Goal: Information Seeking & Learning: Learn about a topic

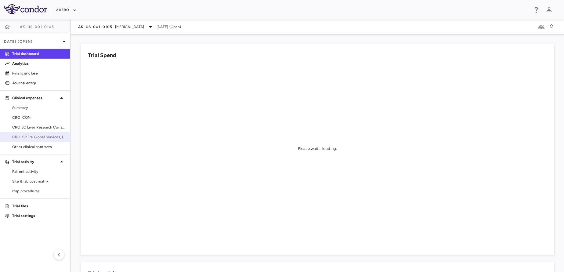
click at [32, 136] on span "CRO KlinEra Global Services, Inc" at bounding box center [38, 136] width 53 height 5
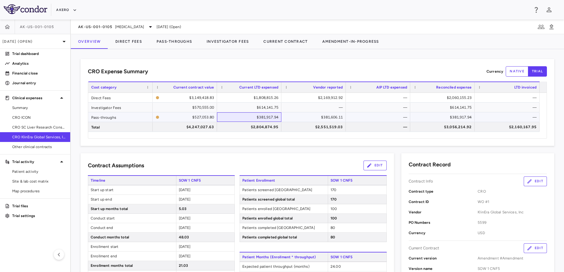
click at [239, 116] on div "$381,917.94" at bounding box center [251, 117] width 56 height 10
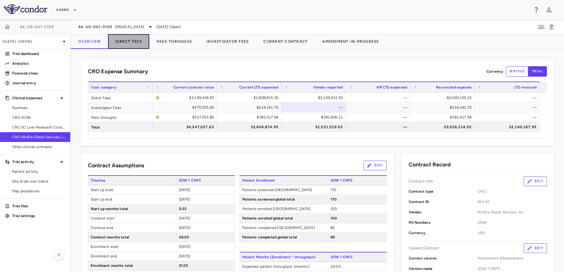
click at [137, 45] on button "Direct Fees" at bounding box center [128, 41] width 41 height 15
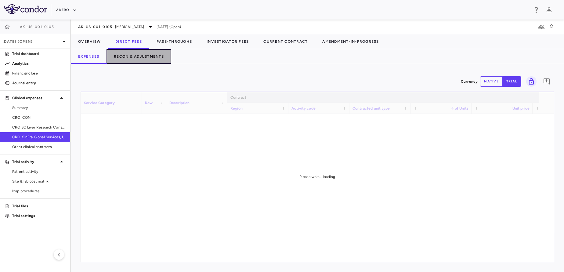
click at [149, 60] on button "Recon & Adjustments" at bounding box center [139, 56] width 65 height 15
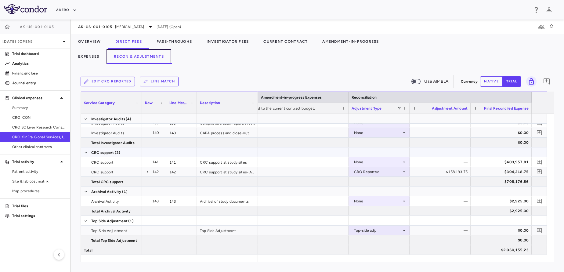
scroll to position [1758, 0]
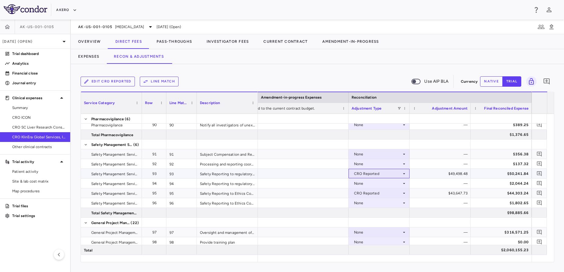
click at [385, 169] on div "CRO Reported" at bounding box center [379, 173] width 61 height 9
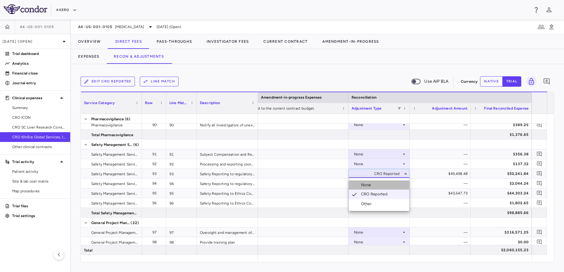
click at [374, 187] on li "None" at bounding box center [379, 184] width 60 height 9
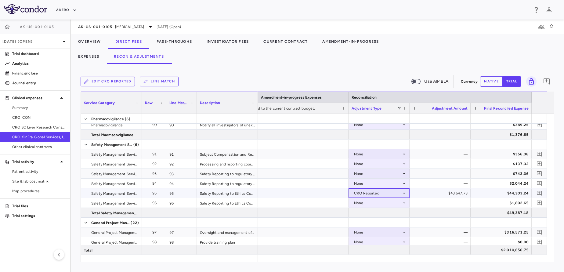
click at [376, 192] on div "CRO Reported" at bounding box center [378, 193] width 48 height 10
click at [375, 205] on li "None" at bounding box center [379, 204] width 60 height 9
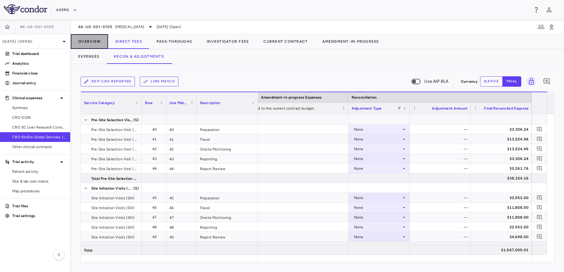
click at [93, 42] on button "Overview" at bounding box center [89, 41] width 37 height 15
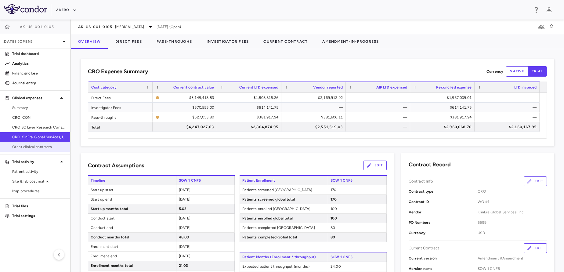
click at [40, 147] on span "Other clinical contracts" at bounding box center [38, 146] width 53 height 5
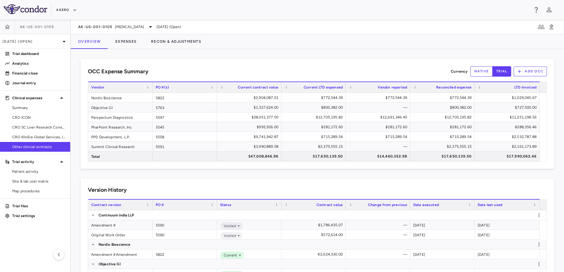
click at [125, 31] on div "AK-US-001-0105 [MEDICAL_DATA] [DATE] (Open)" at bounding box center [318, 27] width 494 height 15
click at [120, 28] on span "[MEDICAL_DATA]" at bounding box center [129, 26] width 29 height 5
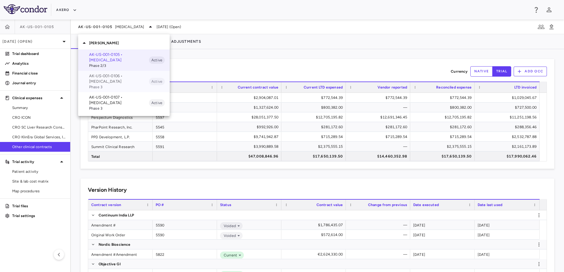
click at [125, 87] on span "Phase 3" at bounding box center [119, 86] width 60 height 5
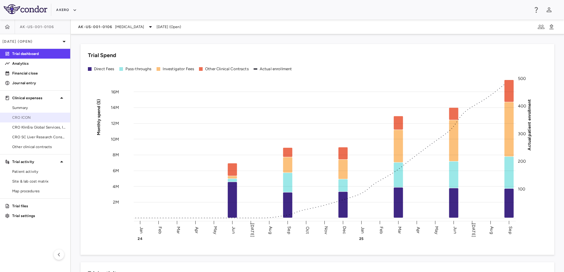
click at [31, 118] on span "CRO ICON" at bounding box center [38, 117] width 53 height 5
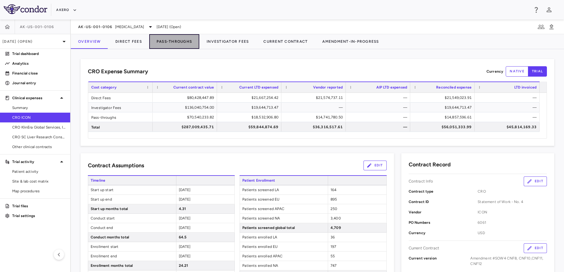
click at [178, 34] on button "Pass-Throughs" at bounding box center [174, 41] width 50 height 15
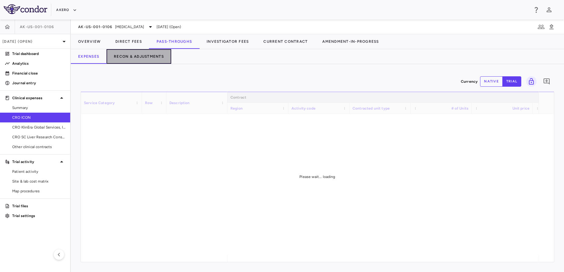
click at [156, 59] on button "Recon & Adjustments" at bounding box center [139, 56] width 65 height 15
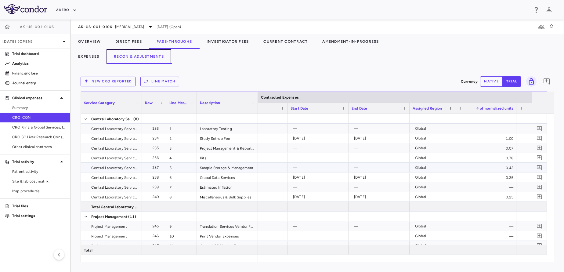
scroll to position [0, 494]
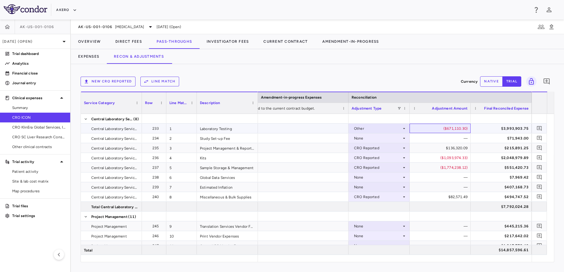
click at [458, 129] on div "($671,110.30)" at bounding box center [441, 129] width 53 height 10
click at [485, 81] on button "native" at bounding box center [491, 81] width 23 height 10
click at [441, 127] on div "($671,110.30)" at bounding box center [441, 129] width 53 height 10
click at [457, 124] on div "($671,110.30)" at bounding box center [441, 129] width 53 height 10
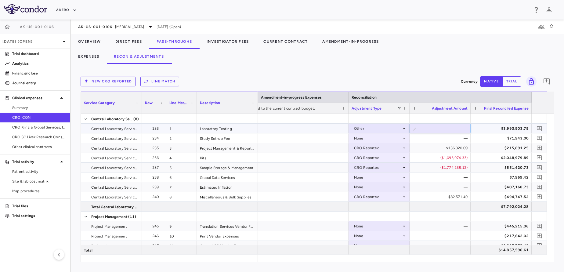
click at [457, 124] on input "*********" at bounding box center [444, 129] width 51 height 10
type input "*******"
click at [443, 138] on div "—" at bounding box center [441, 138] width 53 height 10
click at [439, 129] on div "($671,110.30)" at bounding box center [441, 129] width 53 height 10
type input "*****"
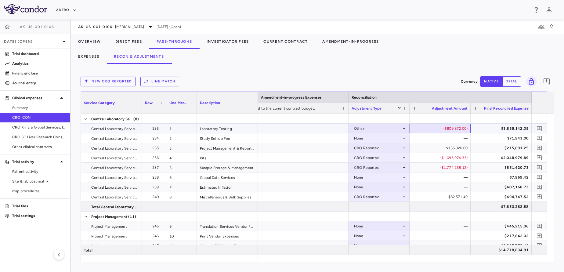
click at [453, 129] on div "($809,872.00)" at bounding box center [441, 129] width 53 height 10
click at [453, 129] on input "*******" at bounding box center [444, 129] width 51 height 10
type input "*******"
click at [453, 129] on div "($170,318.00)" at bounding box center [441, 129] width 53 height 10
click at [453, 129] on input "*******" at bounding box center [444, 129] width 51 height 10
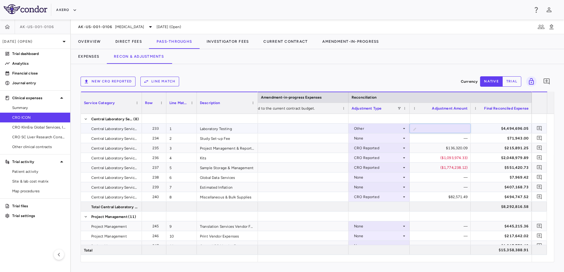
type input "**********"
click at [113, 42] on button "Direct Fees" at bounding box center [128, 41] width 41 height 15
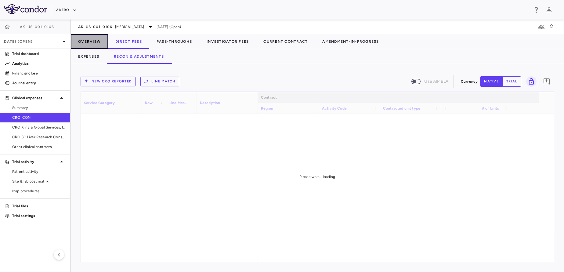
click at [86, 40] on button "Overview" at bounding box center [89, 41] width 37 height 15
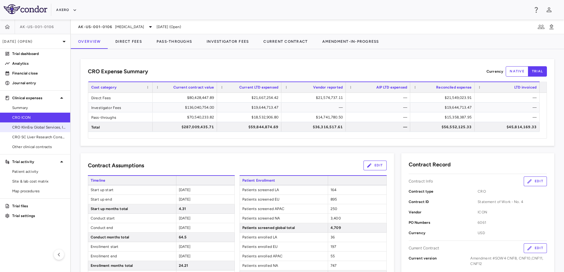
click at [41, 130] on link "CRO KlinEra Global Services, Inc" at bounding box center [35, 127] width 70 height 9
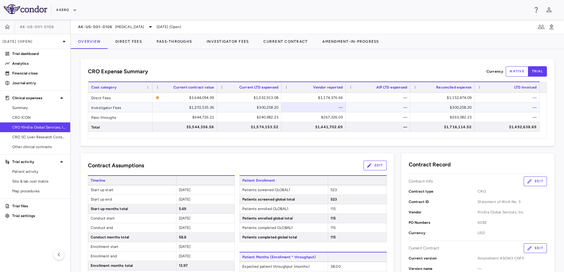
click at [305, 108] on div "—" at bounding box center [315, 108] width 56 height 10
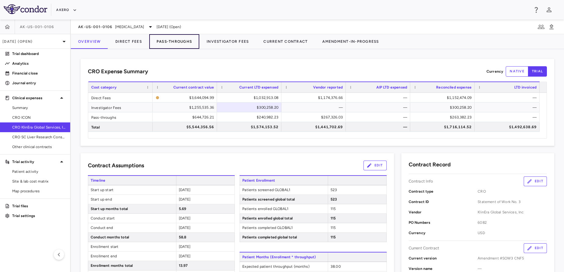
click at [159, 47] on button "Pass-Throughs" at bounding box center [174, 41] width 50 height 15
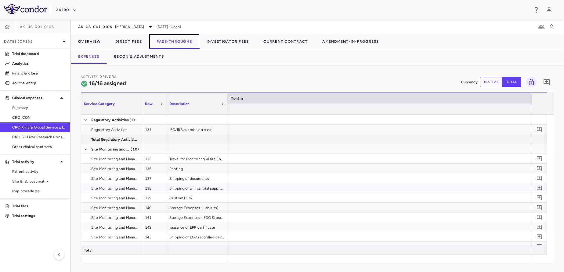
scroll to position [0, 2246]
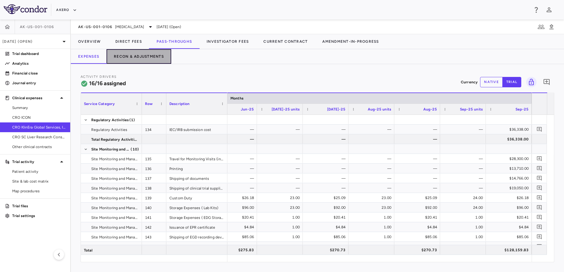
click at [145, 61] on button "Recon & Adjustments" at bounding box center [139, 56] width 65 height 15
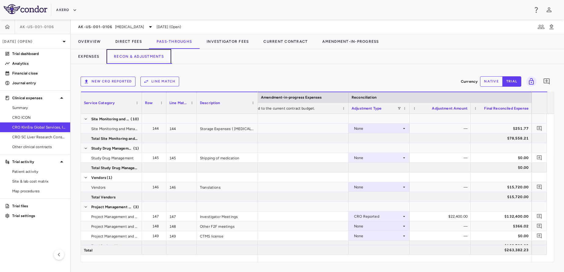
scroll to position [152, 0]
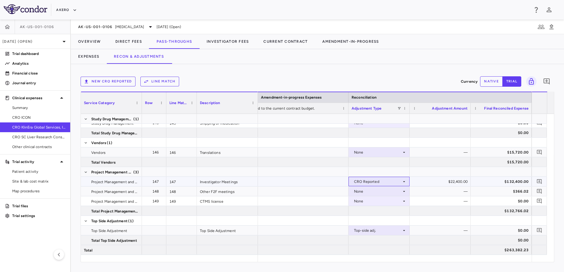
click at [390, 180] on div "CRO Reported" at bounding box center [378, 182] width 48 height 10
click at [366, 191] on div "None" at bounding box center [367, 192] width 13 height 5
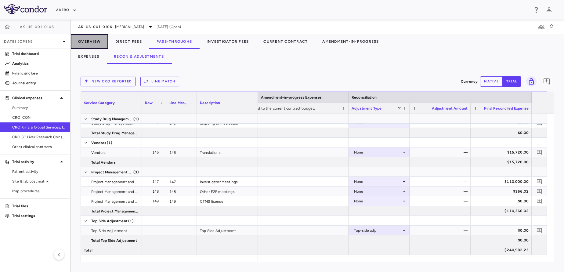
click at [86, 38] on button "Overview" at bounding box center [89, 41] width 37 height 15
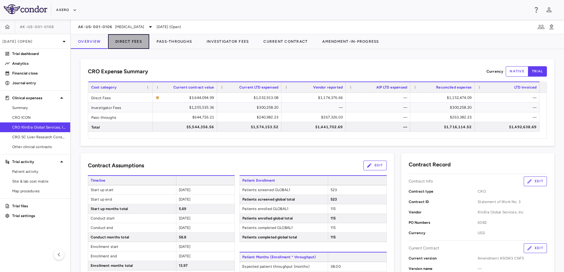
click at [138, 45] on button "Direct Fees" at bounding box center [128, 41] width 41 height 15
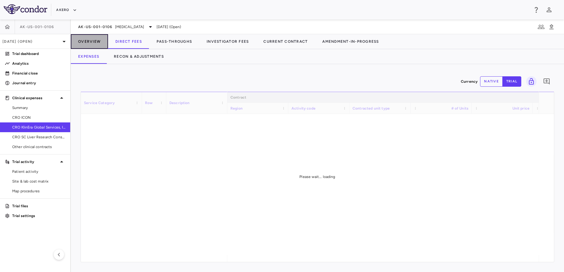
click at [94, 38] on button "Overview" at bounding box center [89, 41] width 37 height 15
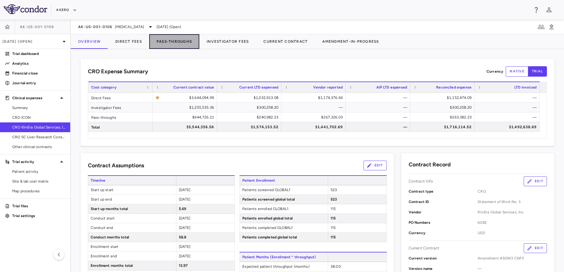
click at [178, 42] on button "Pass-Throughs" at bounding box center [174, 41] width 50 height 15
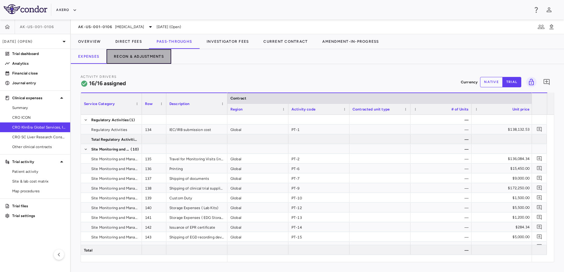
click at [148, 63] on button "Recon & Adjustments" at bounding box center [139, 56] width 65 height 15
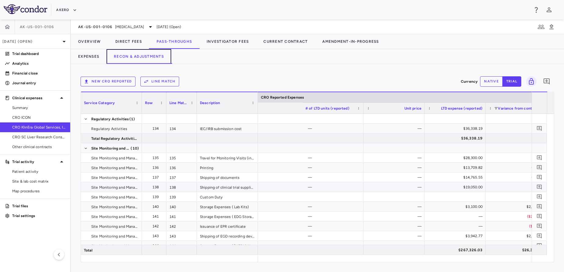
scroll to position [0, 1070]
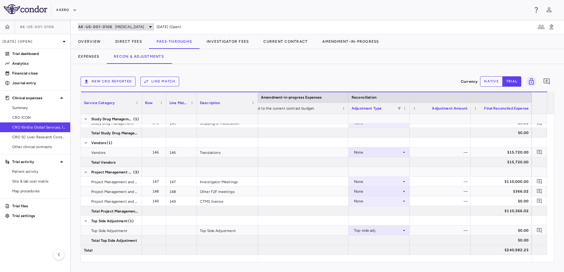
click at [140, 29] on span "[MEDICAL_DATA]" at bounding box center [129, 26] width 29 height 5
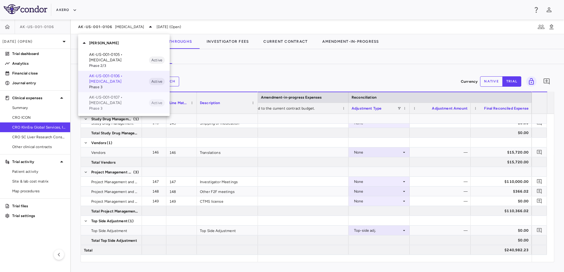
click at [114, 103] on p "AK-US-001-0107 • [MEDICAL_DATA]" at bounding box center [119, 100] width 60 height 11
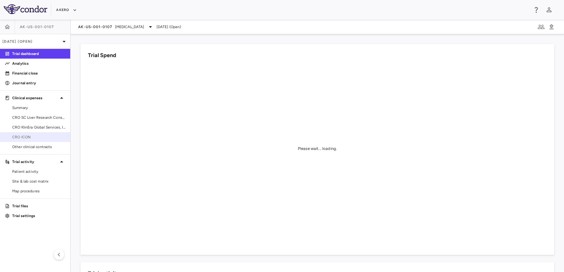
click at [41, 137] on span "CRO ICON" at bounding box center [38, 136] width 53 height 5
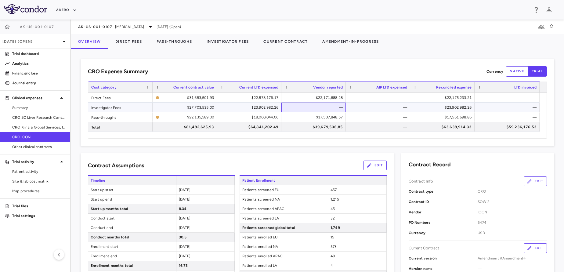
click at [304, 110] on div "—" at bounding box center [315, 108] width 56 height 10
click at [144, 29] on span "[MEDICAL_DATA]" at bounding box center [129, 26] width 29 height 5
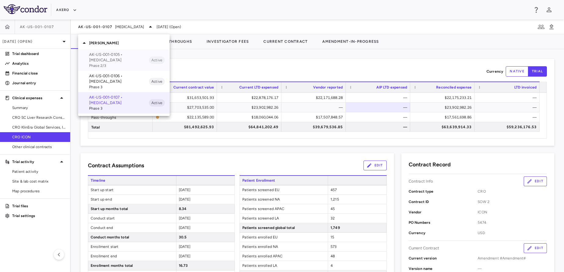
click at [120, 66] on span "Phase 2/3" at bounding box center [119, 65] width 60 height 5
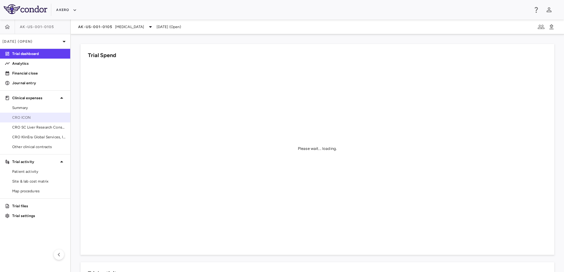
click at [44, 113] on link "CRO ICON" at bounding box center [35, 117] width 70 height 9
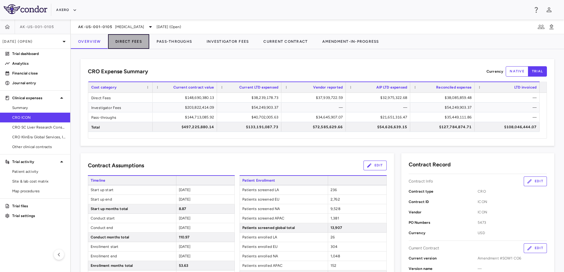
click at [133, 36] on button "Direct Fees" at bounding box center [128, 41] width 41 height 15
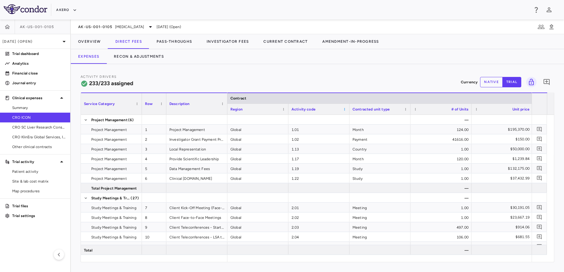
click at [344, 109] on span at bounding box center [345, 110] width 4 height 4
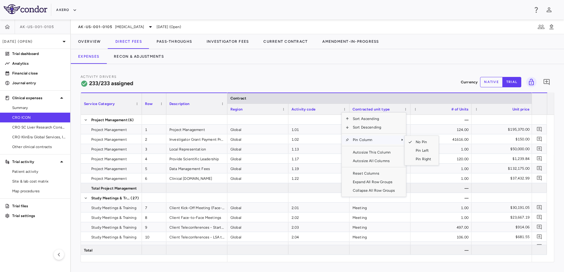
click at [360, 140] on span "Pin Column" at bounding box center [373, 140] width 49 height 9
click at [418, 150] on span "Pin Left" at bounding box center [423, 150] width 23 height 9
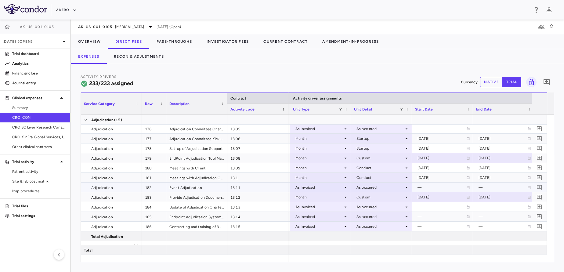
scroll to position [1907, 0]
click at [384, 219] on div "As occurred" at bounding box center [381, 216] width 48 height 10
drag, startPoint x: 384, startPoint y: 219, endPoint x: 454, endPoint y: 224, distance: 70.4
click at [454, 224] on div at bounding box center [282, 136] width 564 height 272
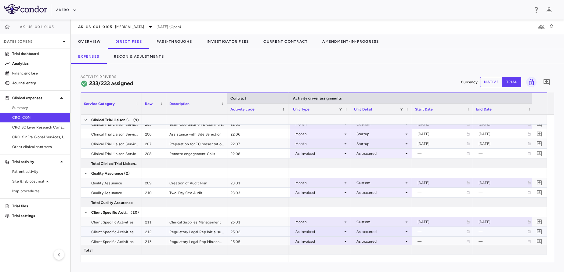
scroll to position [2266, 0]
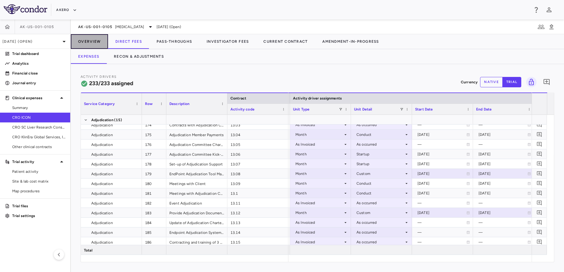
click at [85, 43] on button "Overview" at bounding box center [89, 41] width 37 height 15
